Goal: Task Accomplishment & Management: Manage account settings

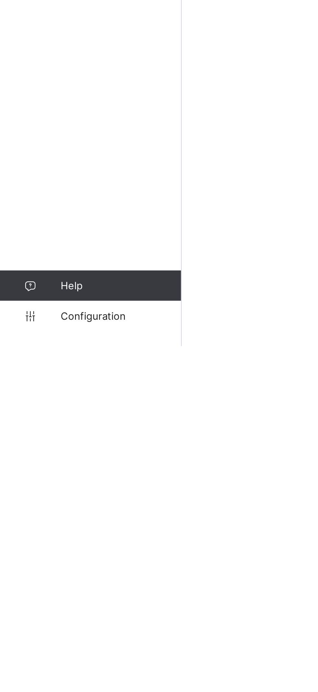
click at [43, 675] on link "Configuration" at bounding box center [39, 679] width 78 height 13
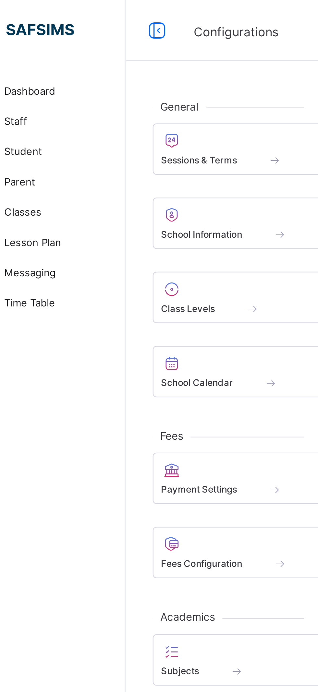
click at [128, 69] on div "Sessions & Terms" at bounding box center [154, 69] width 123 height 6
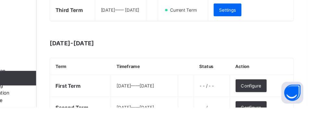
scroll to position [131, 0]
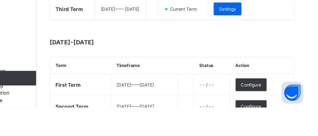
click at [277, 119] on span "Configure" at bounding box center [268, 116] width 18 height 5
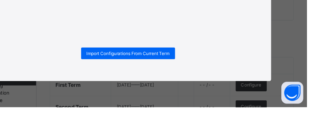
click at [221, 136] on div "× Initialise Term Import Configurations From Current Term" at bounding box center [159, 68] width 318 height 136
click at [280, 41] on div "×" at bounding box center [276, 35] width 6 height 11
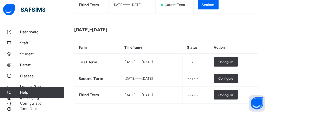
scroll to position [174, 0]
click at [276, 76] on span "Configure" at bounding box center [268, 73] width 18 height 5
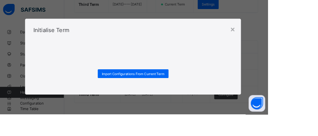
click at [196, 91] on span "Import Configurations From Current Term" at bounding box center [159, 88] width 74 height 5
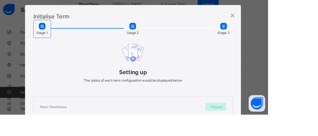
scroll to position [0, 0]
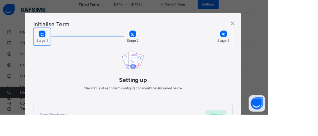
click at [280, 29] on div "×" at bounding box center [276, 28] width 6 height 11
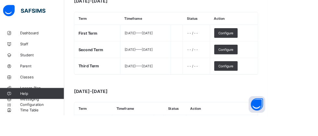
scroll to position [208, 0]
click at [277, 42] on span "Configure" at bounding box center [268, 39] width 18 height 5
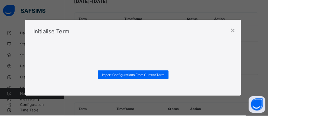
click at [196, 91] on span "Import Configurations From Current Term" at bounding box center [159, 88] width 74 height 5
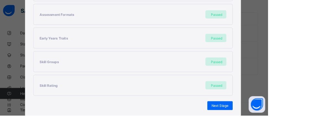
scroll to position [216, 0]
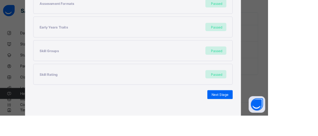
click at [271, 111] on span "Next Stage" at bounding box center [261, 111] width 20 height 5
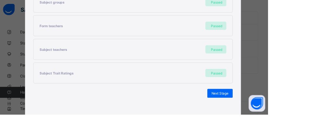
click at [271, 112] on span "Next Stage" at bounding box center [261, 111] width 20 height 5
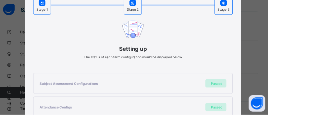
scroll to position [132, 0]
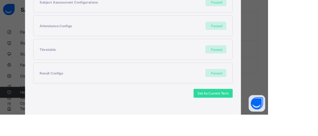
click at [271, 110] on span "Set As Current Term" at bounding box center [253, 111] width 36 height 5
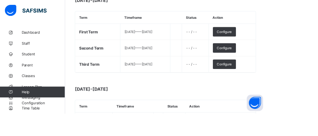
scroll to position [201, 0]
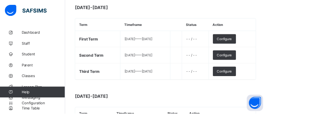
click at [315, 133] on button "Open asap" at bounding box center [304, 123] width 19 height 19
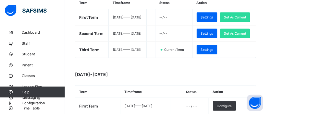
scroll to position [117, 0]
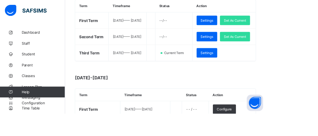
click at [260, 69] on div "Settings" at bounding box center [247, 63] width 25 height 11
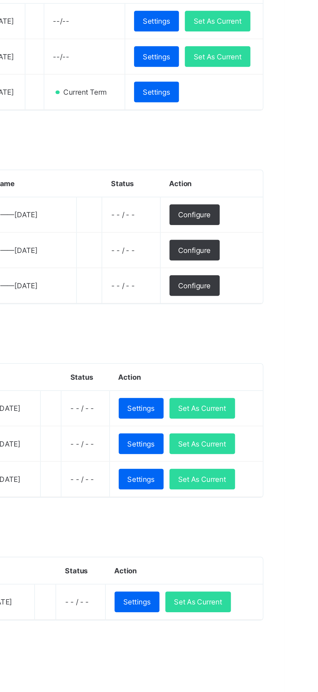
click at [277, 250] on span "Configure" at bounding box center [268, 247] width 18 height 5
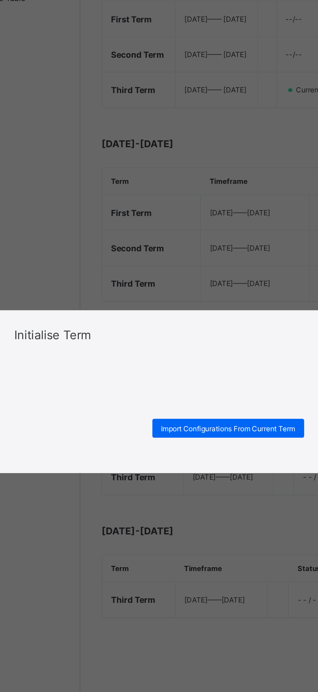
click at [186, 343] on div "× Initialise Term Import Configurations From Current Term" at bounding box center [159, 346] width 318 height 692
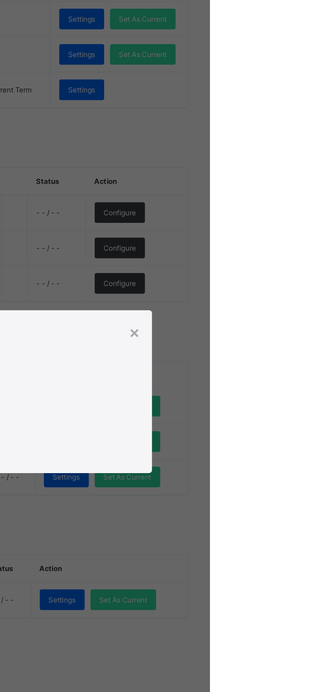
click at [280, 319] on div "×" at bounding box center [276, 313] width 6 height 11
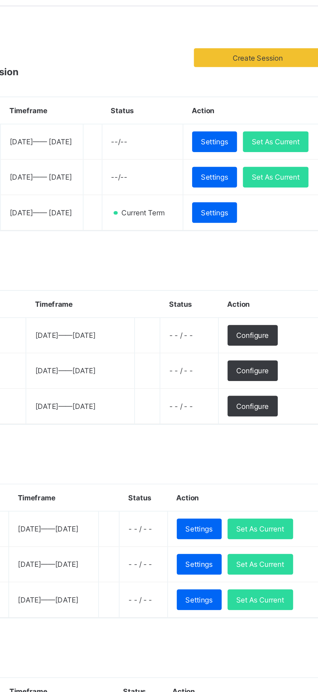
click at [277, 289] on span "Configure" at bounding box center [268, 286] width 18 height 5
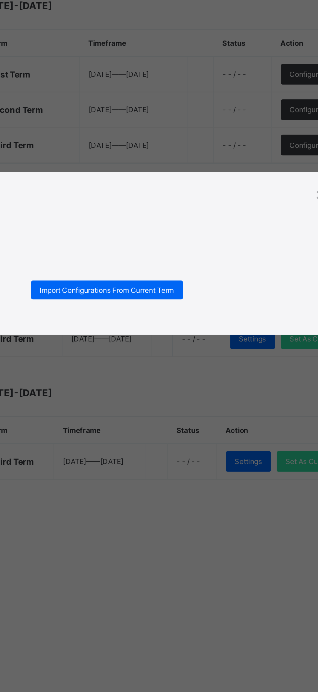
click at [196, 369] on span "Import Configurations From Current Term" at bounding box center [159, 366] width 74 height 5
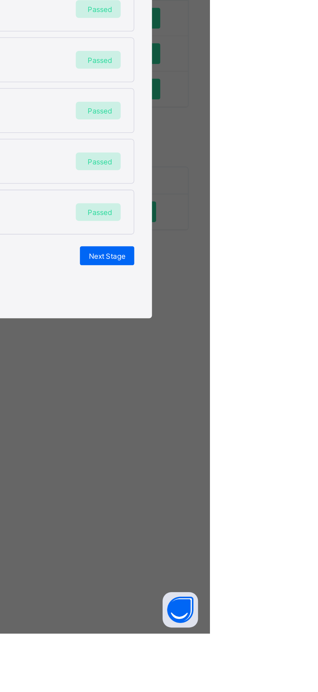
click at [271, 487] on span "Next Stage" at bounding box center [261, 484] width 20 height 5
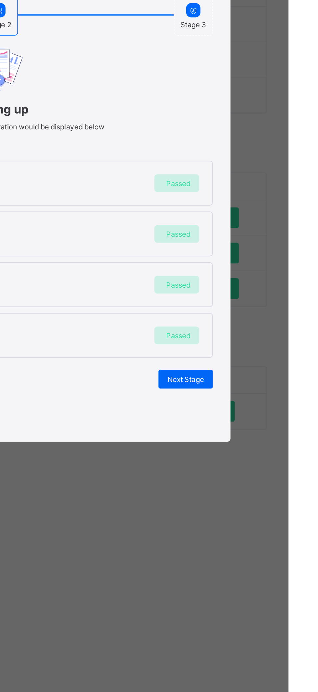
click at [271, 445] on span "Next Stage" at bounding box center [261, 442] width 20 height 5
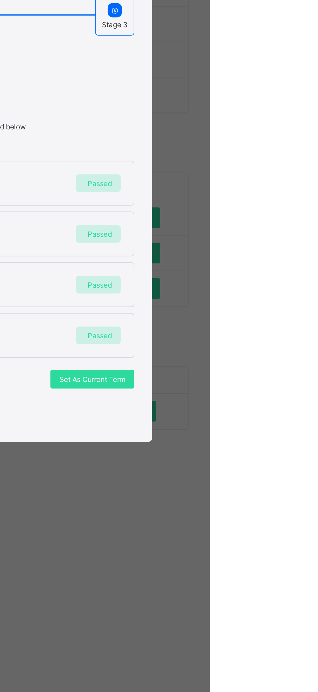
click at [271, 445] on span "Set As Current Term" at bounding box center [253, 442] width 36 height 5
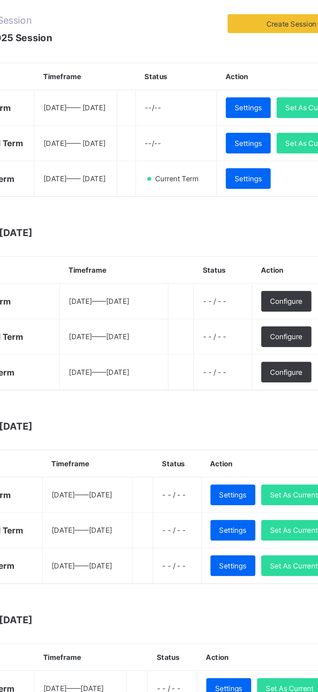
click at [255, 183] on span "Settings" at bounding box center [247, 180] width 15 height 5
